Goal: Find specific page/section: Find specific page/section

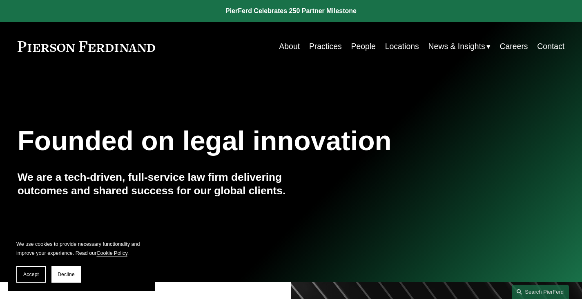
scroll to position [0, 0]
click at [365, 46] on link "People" at bounding box center [363, 46] width 25 height 16
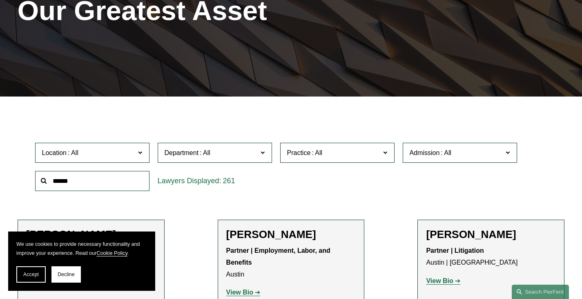
scroll to position [131, 0]
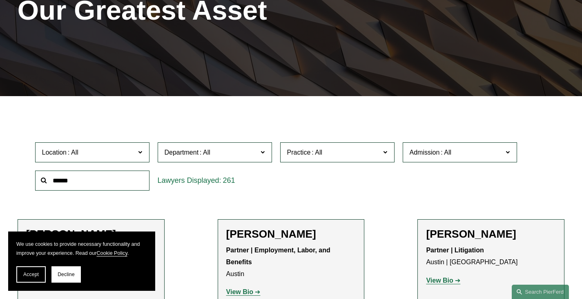
click at [114, 181] on input "text" at bounding box center [92, 180] width 114 height 20
type input "*****"
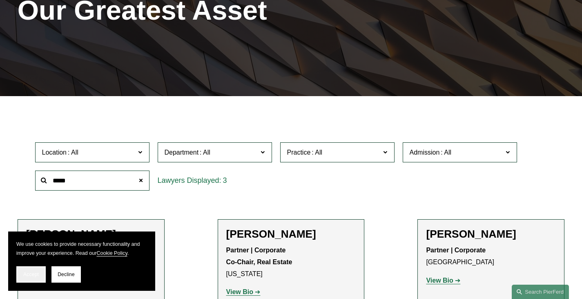
click at [16, 276] on button "Accept" at bounding box center [30, 274] width 29 height 16
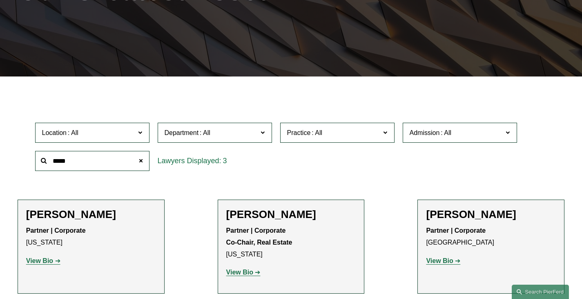
scroll to position [151, 0]
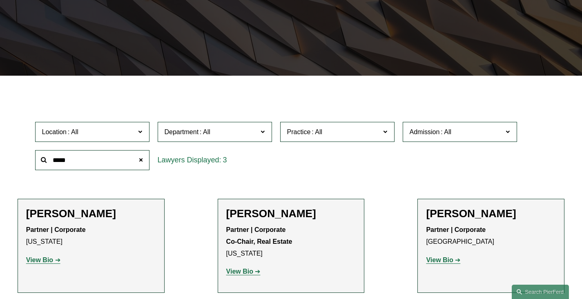
click at [101, 213] on h2 "James Rosenbluth" at bounding box center [91, 213] width 130 height 13
click at [49, 261] on strong "View Bio" at bounding box center [39, 259] width 27 height 7
